Goal: Find specific page/section: Find specific page/section

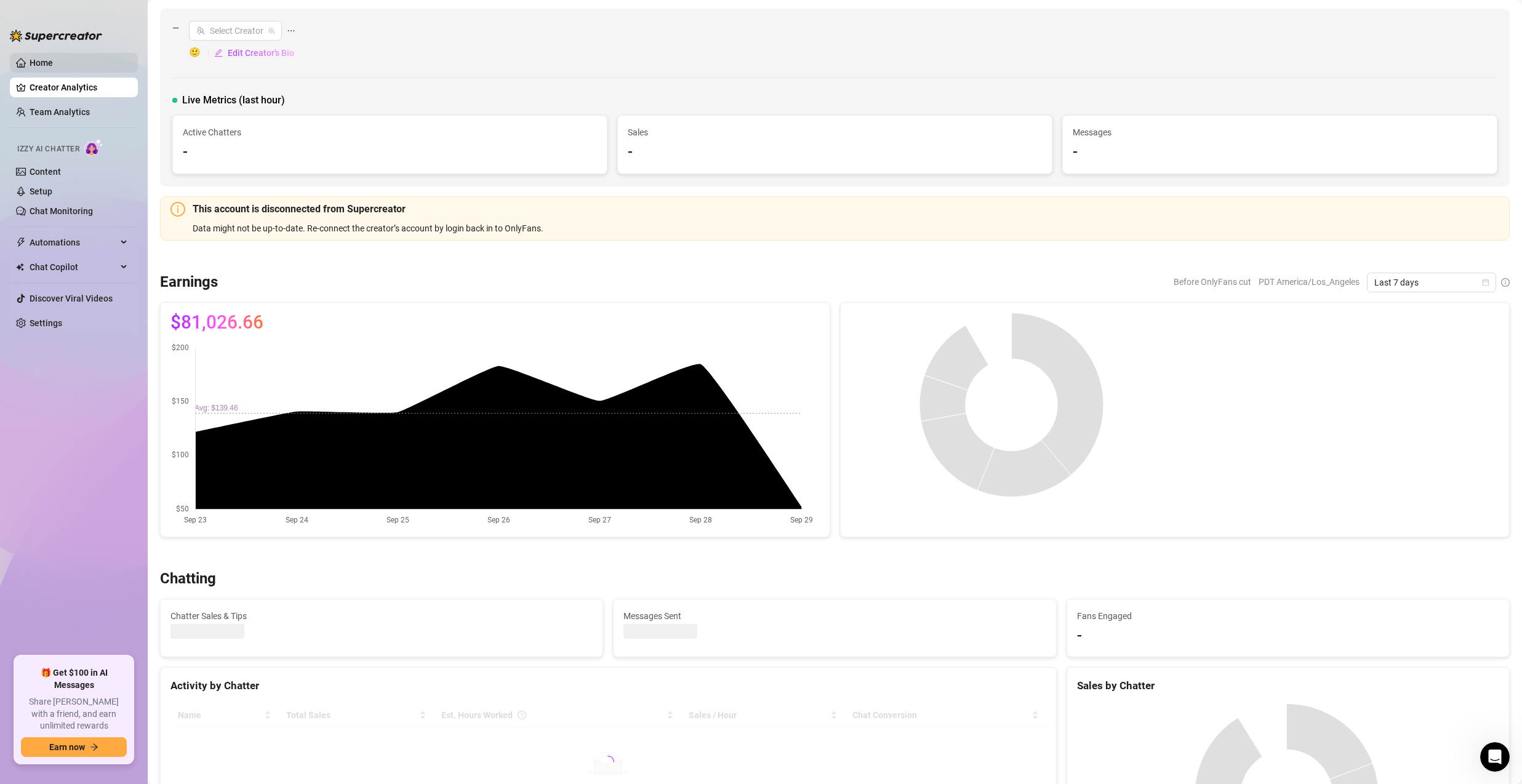
click at [39, 58] on link "Home" at bounding box center [40, 62] width 23 height 9
drag, startPoint x: 39, startPoint y: 58, endPoint x: 31, endPoint y: 166, distance: 108.3
click at [39, 58] on link "Home" at bounding box center [40, 62] width 23 height 9
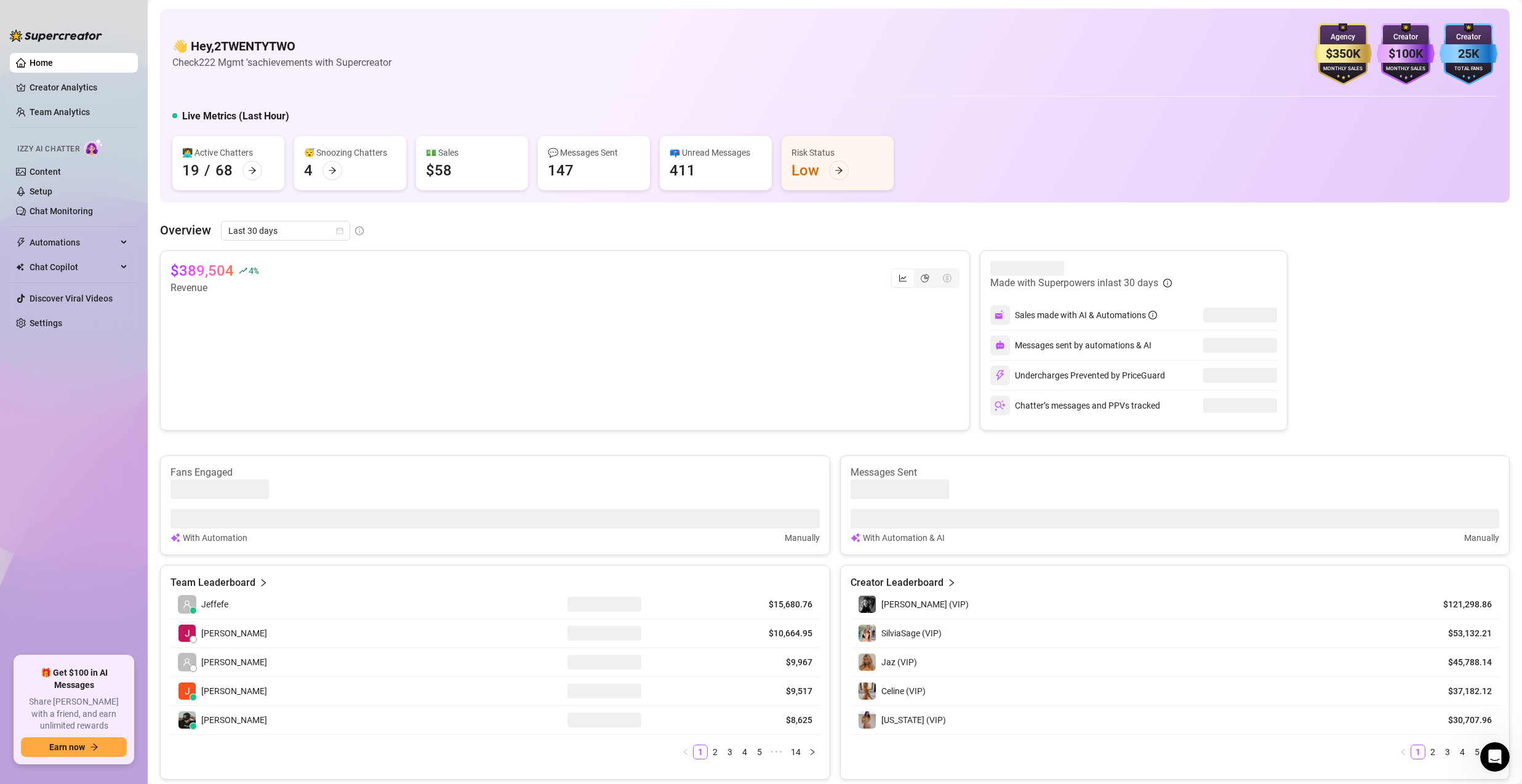
click at [32, 93] on link "Creator Analytics" at bounding box center [78, 87] width 99 height 20
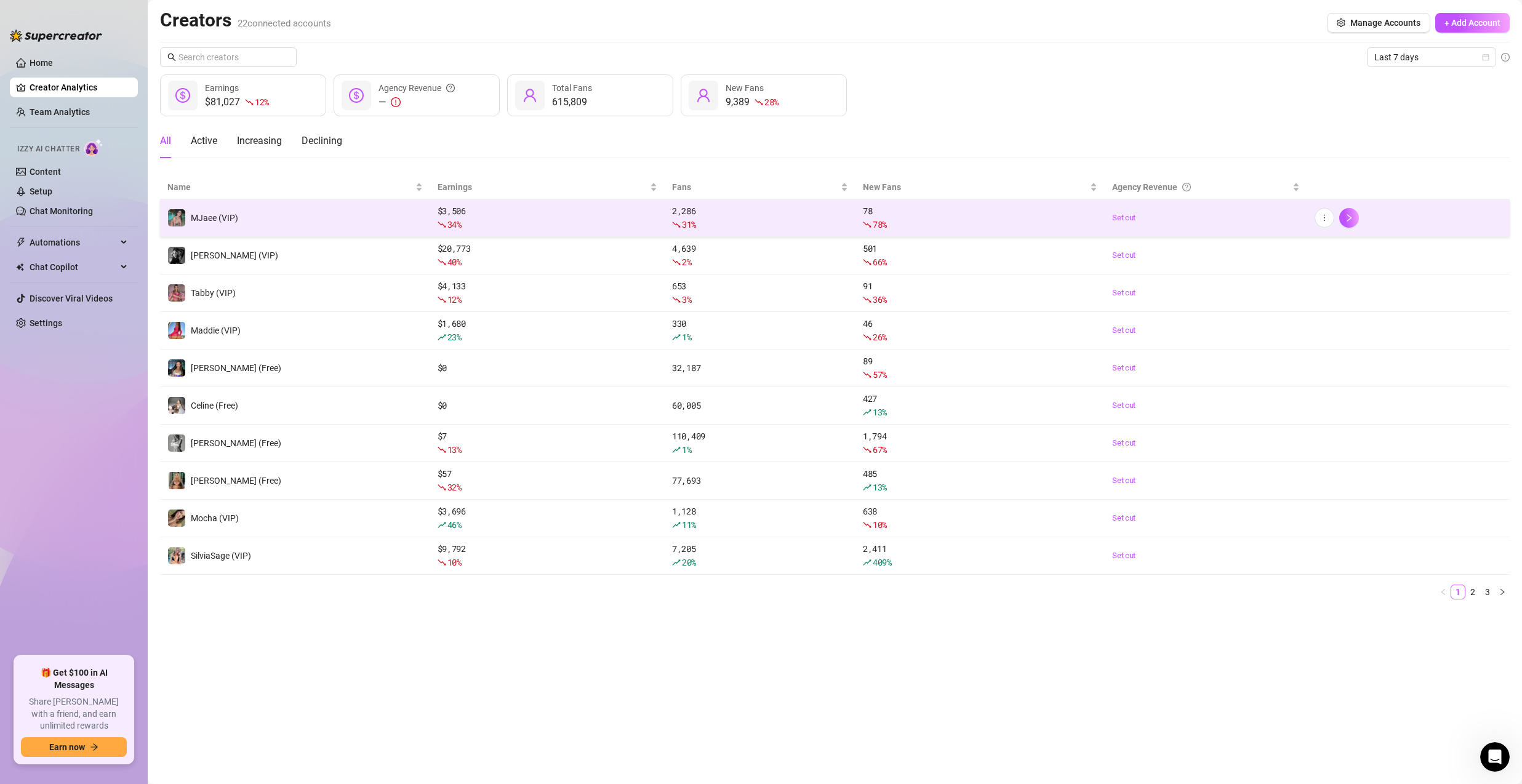
click at [232, 214] on span "MJaee (VIP)" at bounding box center [214, 217] width 47 height 9
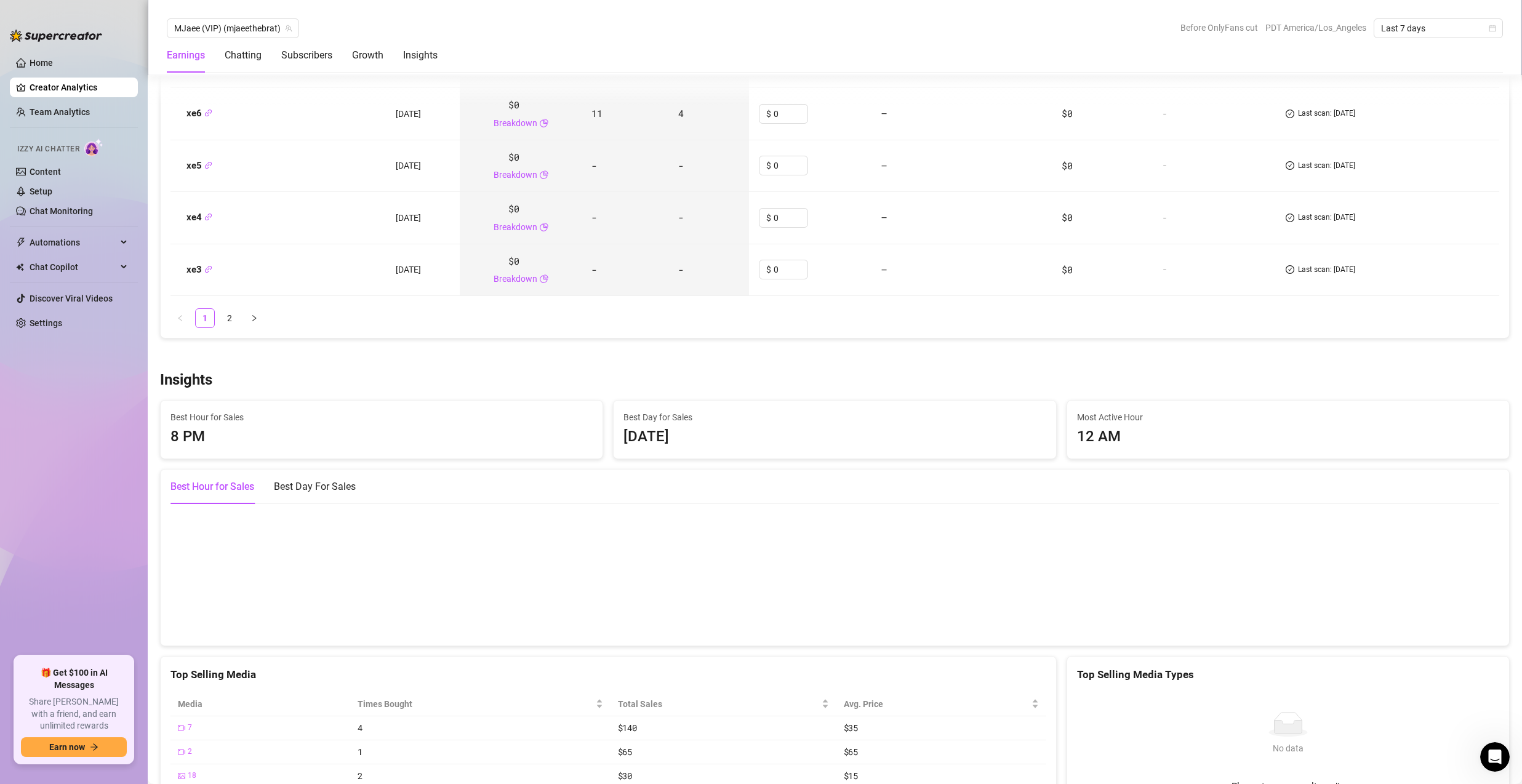
scroll to position [1496, 0]
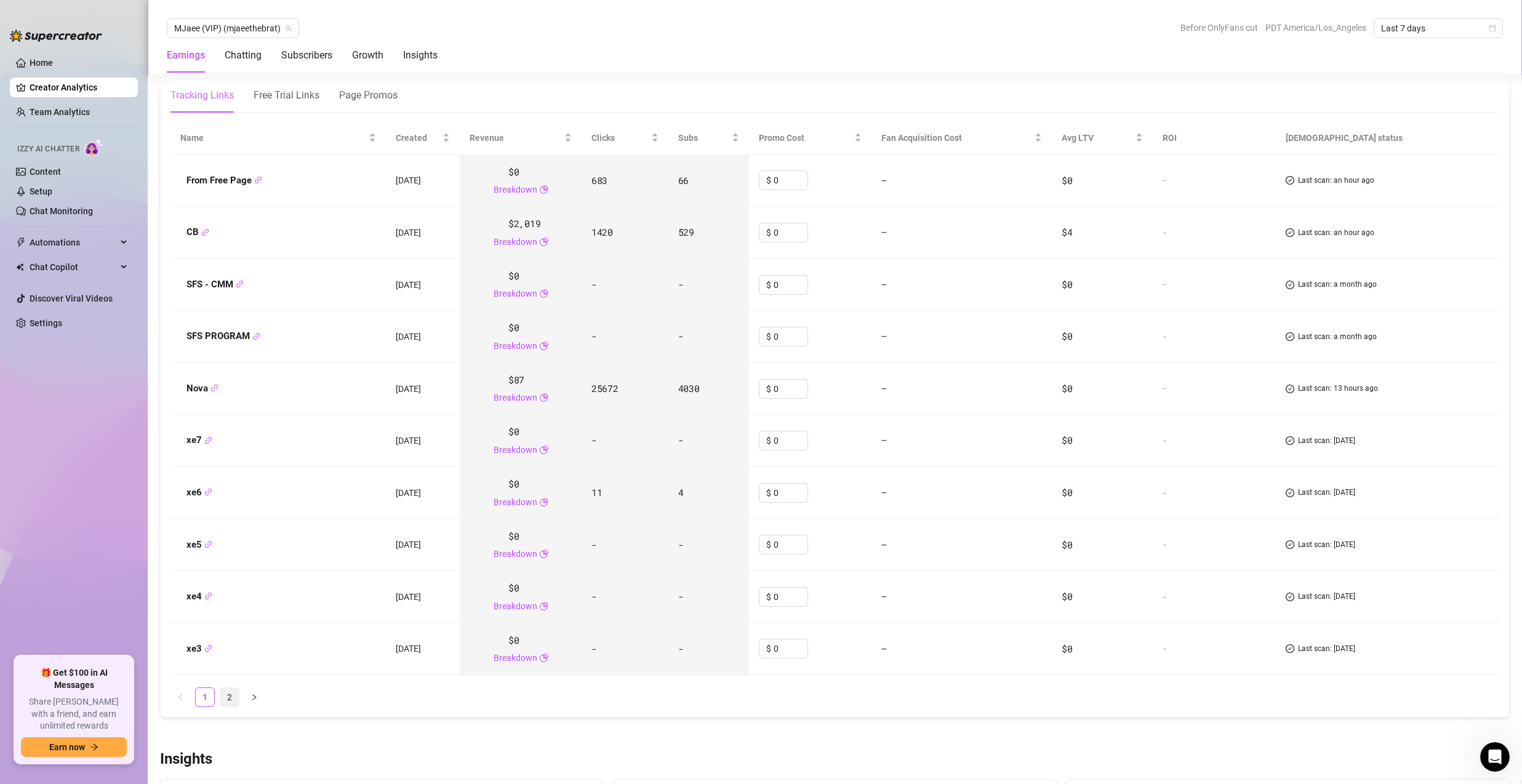
click at [225, 694] on link "2" at bounding box center [230, 697] width 19 height 19
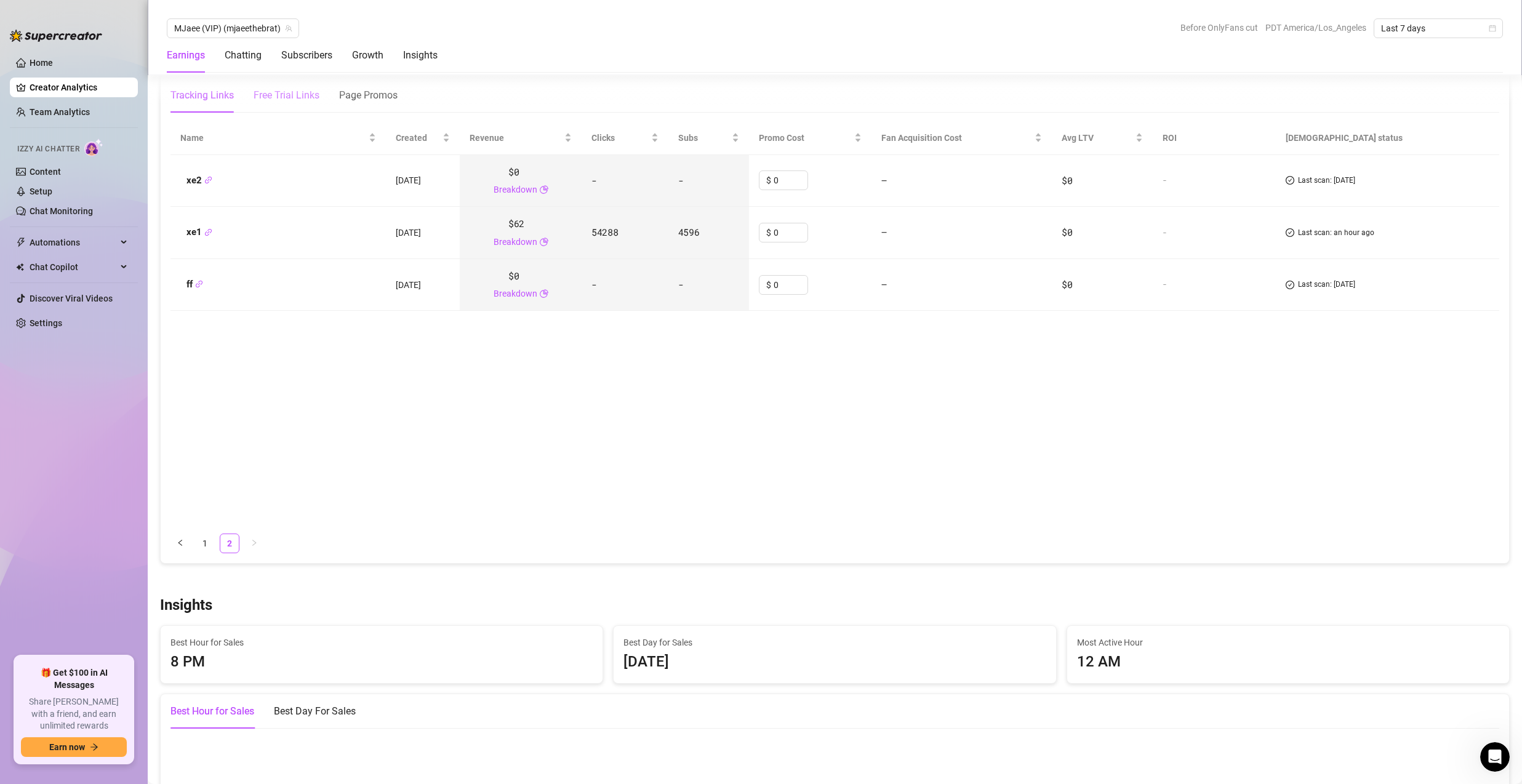
click at [274, 89] on div "Free Trial Links" at bounding box center [287, 95] width 66 height 15
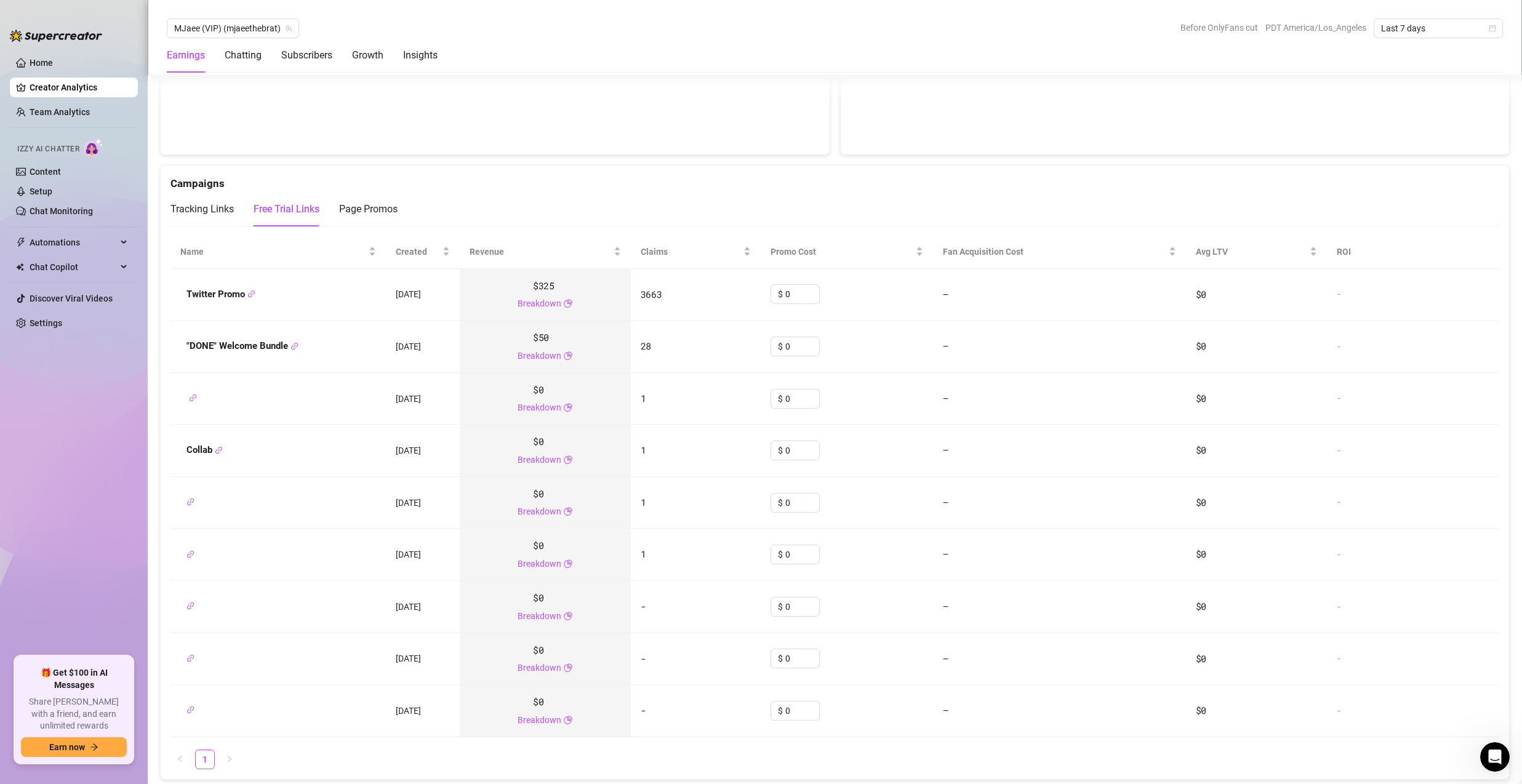
scroll to position [1609, 0]
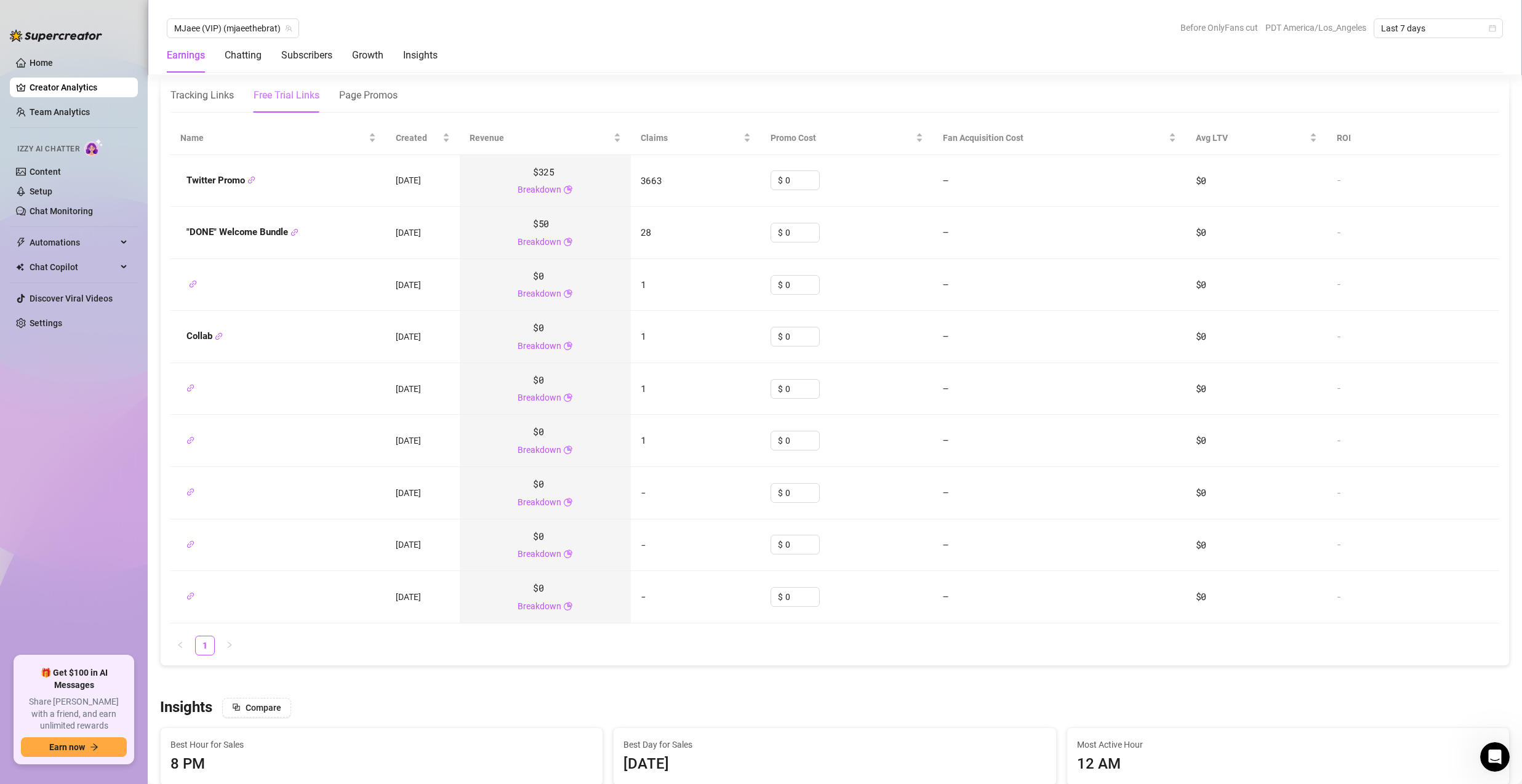
click at [218, 84] on div "Tracking Links" at bounding box center [202, 95] width 63 height 34
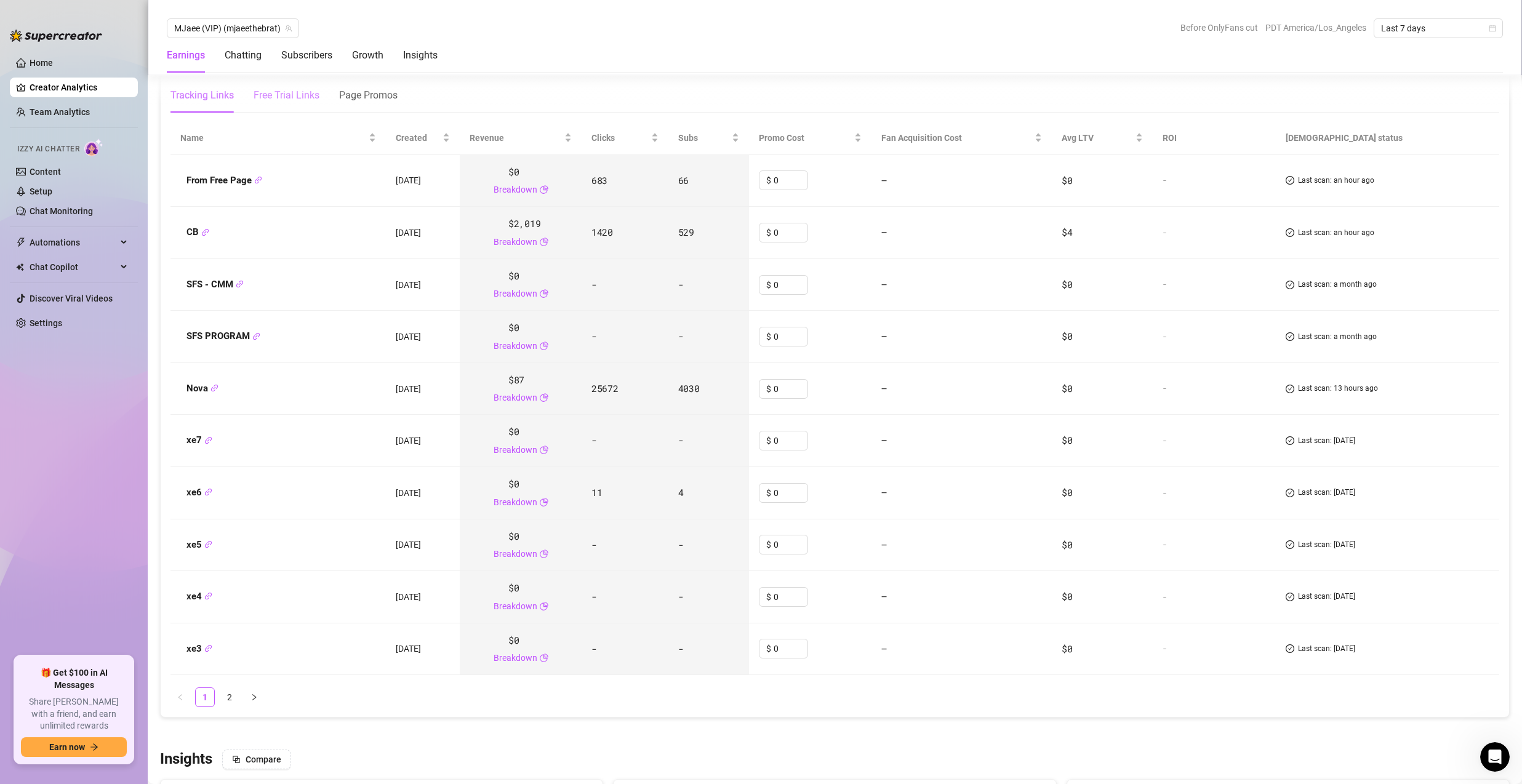
click at [275, 93] on div "Free Trial Links" at bounding box center [287, 95] width 66 height 15
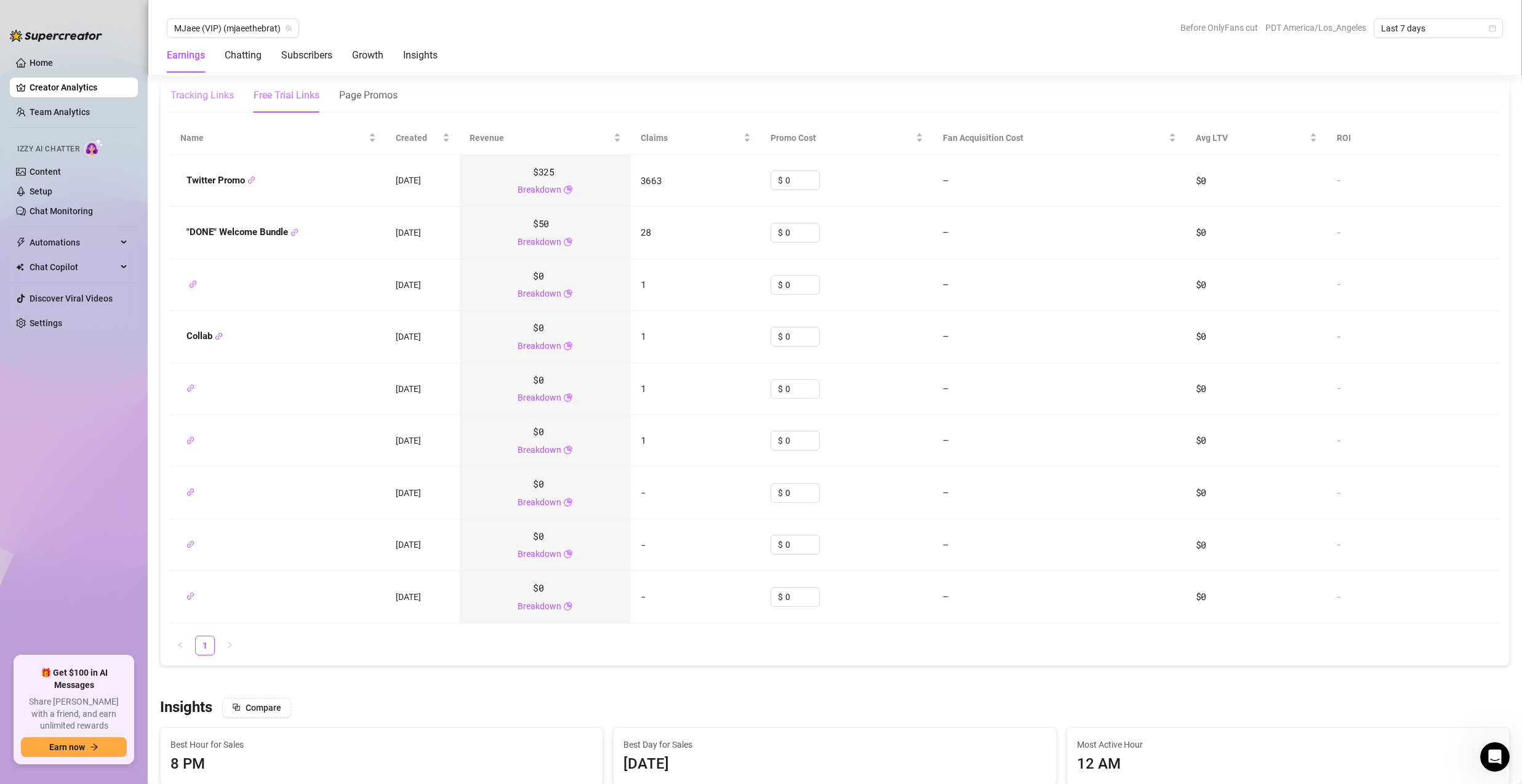
click at [220, 96] on div "Tracking Links" at bounding box center [202, 95] width 63 height 15
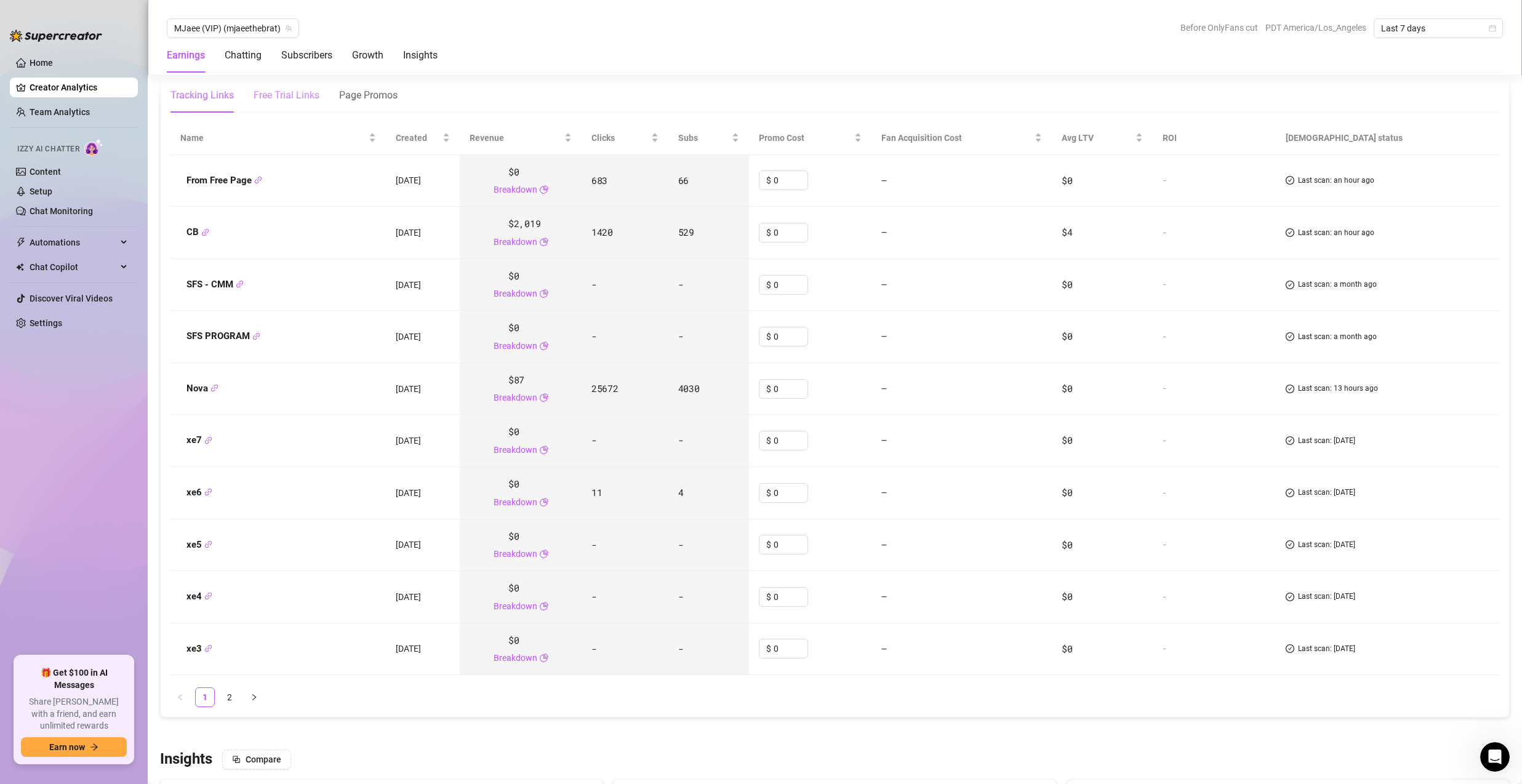
click at [274, 96] on div "Free Trial Links" at bounding box center [287, 95] width 66 height 15
